Goal: Information Seeking & Learning: Find specific fact

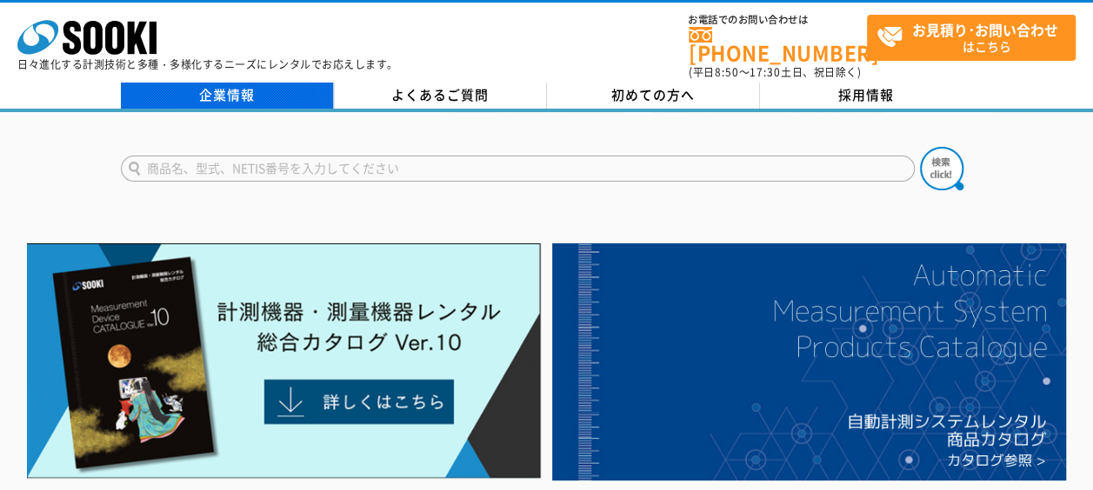
click at [268, 89] on link "企業情報" at bounding box center [227, 96] width 213 height 26
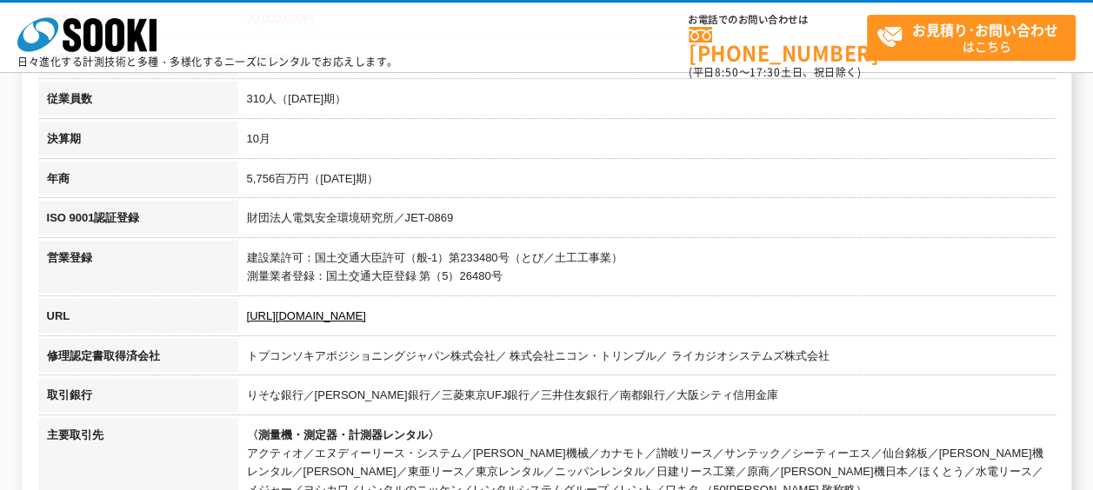
scroll to position [435, 0]
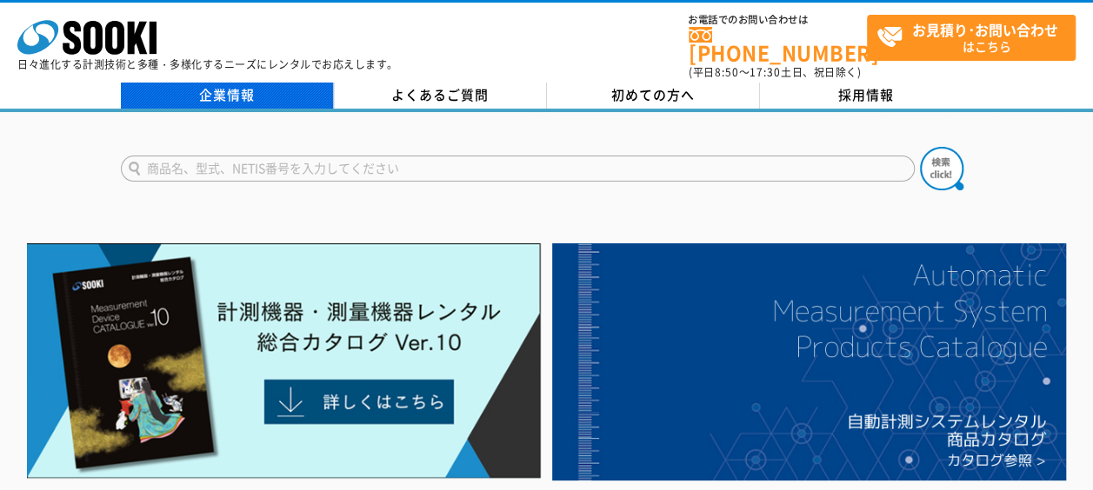
click at [237, 83] on link "企業情報" at bounding box center [227, 96] width 213 height 26
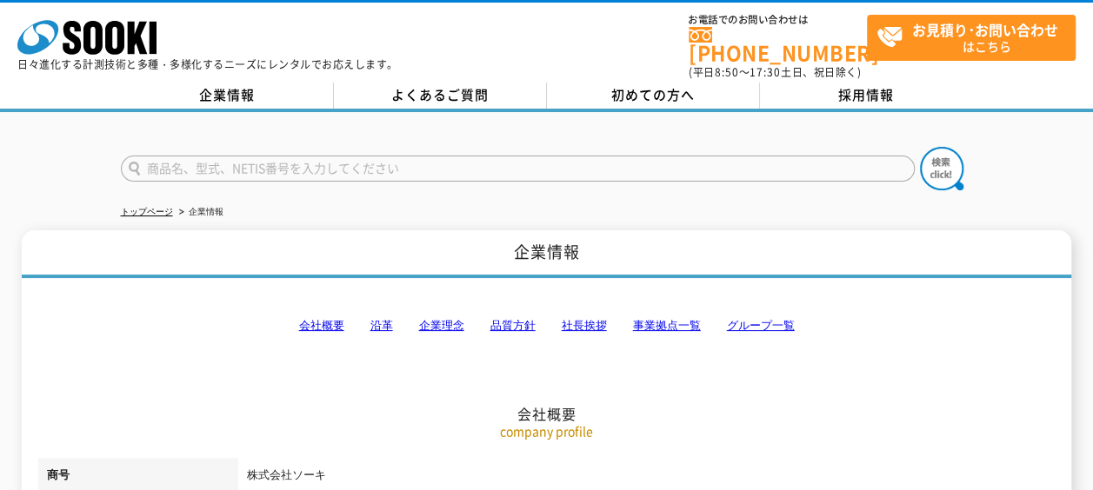
click at [317, 319] on link "会社概要" at bounding box center [321, 325] width 45 height 13
click at [330, 319] on link "会社概要" at bounding box center [321, 325] width 45 height 13
click at [327, 319] on link "会社概要" at bounding box center [321, 325] width 45 height 13
click at [640, 319] on link "事業拠点一覧" at bounding box center [667, 325] width 68 height 13
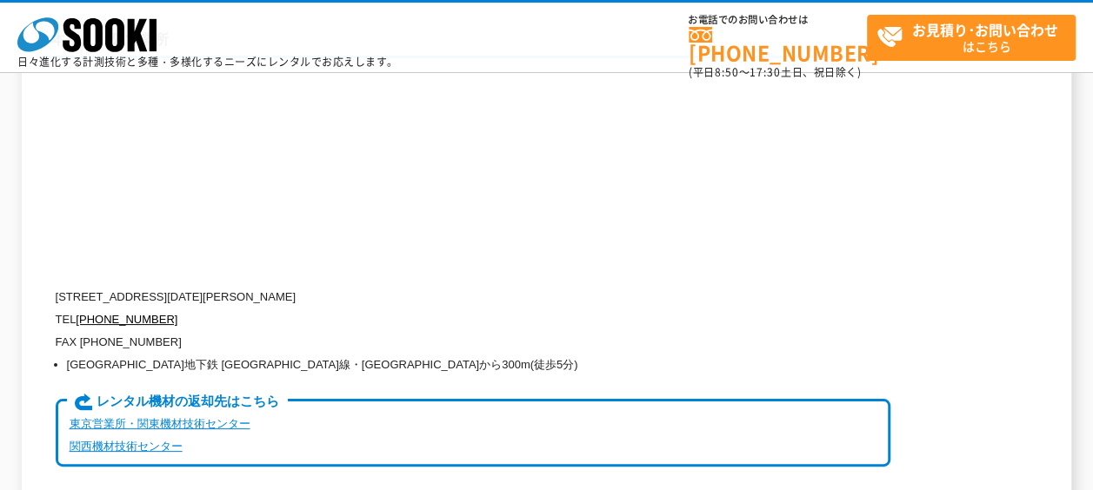
scroll to position [4187, 0]
